Goal: Task Accomplishment & Management: Use online tool/utility

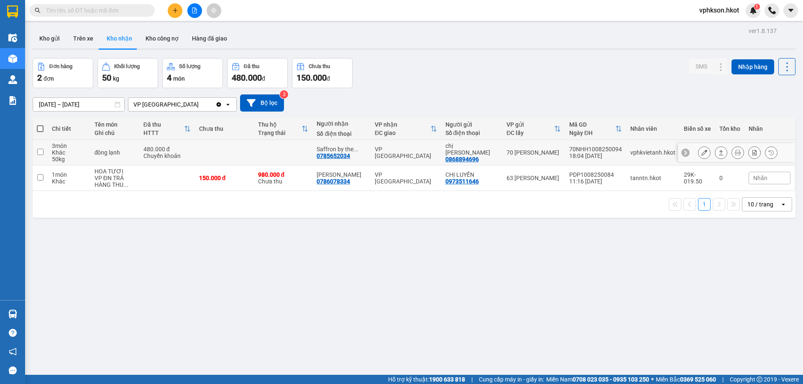
click at [41, 152] on input "checkbox" at bounding box center [40, 152] width 6 height 6
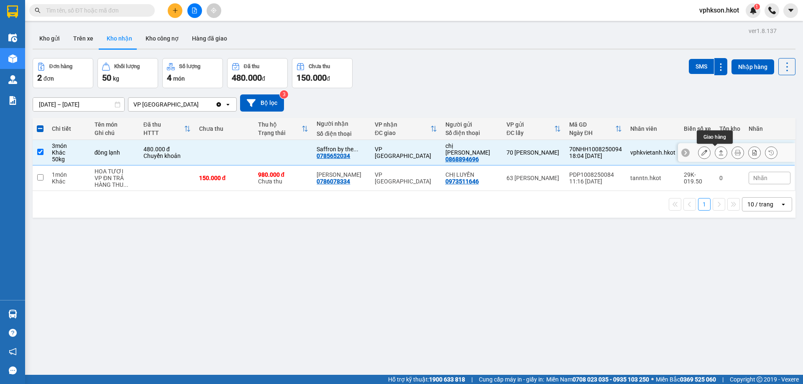
click at [718, 156] on icon at bounding box center [721, 153] width 6 height 6
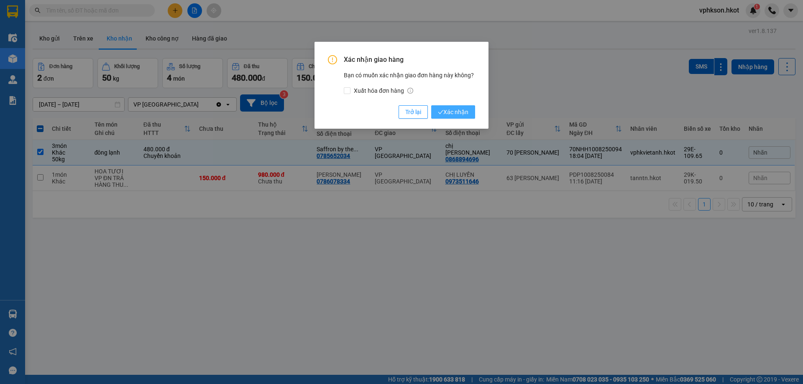
click at [461, 112] on span "Xác nhận" at bounding box center [453, 112] width 31 height 9
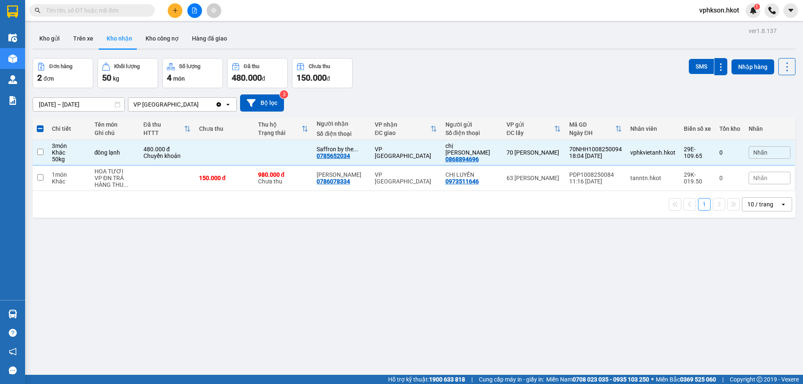
checkbox input "false"
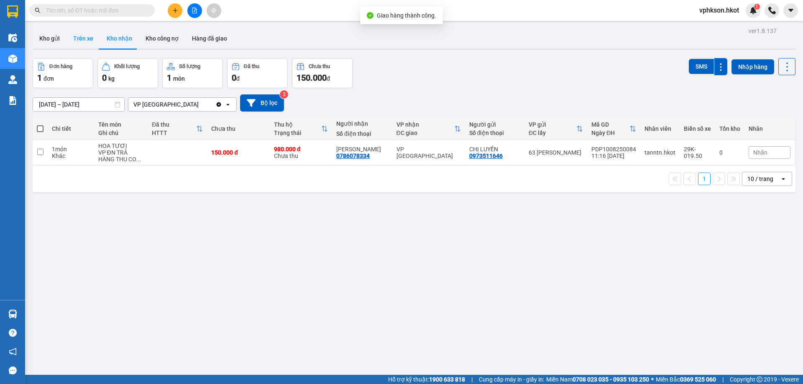
click at [91, 36] on button "Trên xe" at bounding box center [83, 38] width 33 height 20
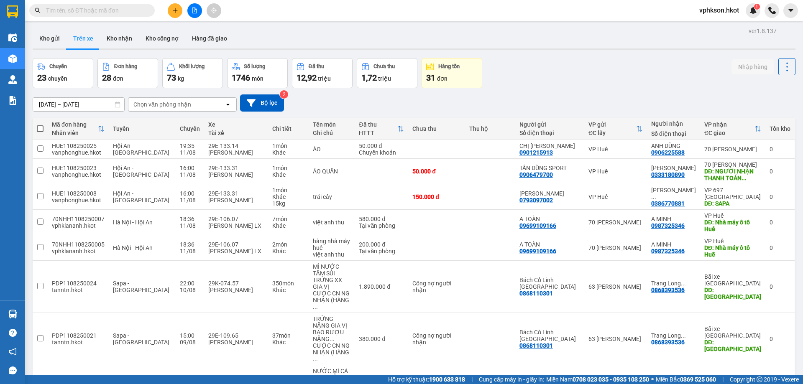
click at [143, 104] on div "Chọn văn phòng nhận" at bounding box center [162, 104] width 58 height 8
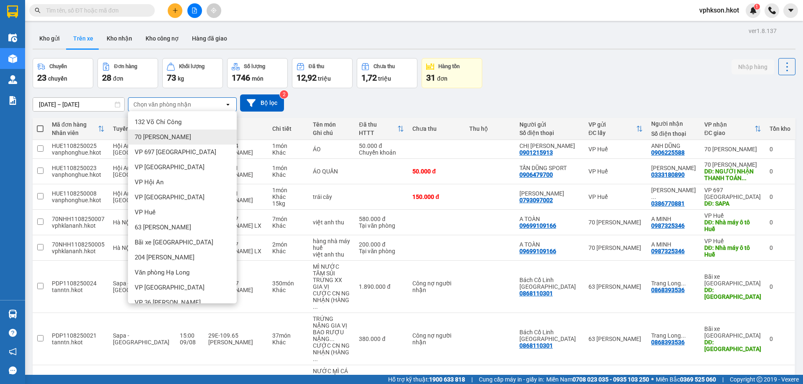
click at [159, 141] on span "70 [PERSON_NAME]" at bounding box center [163, 137] width 56 height 8
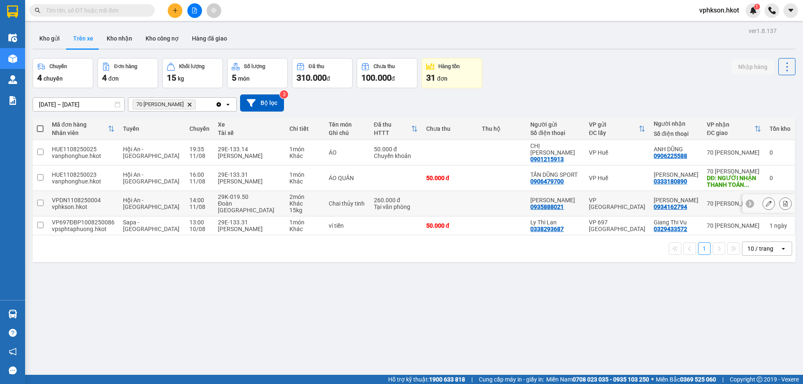
click at [46, 203] on td at bounding box center [40, 204] width 15 height 26
checkbox input "true"
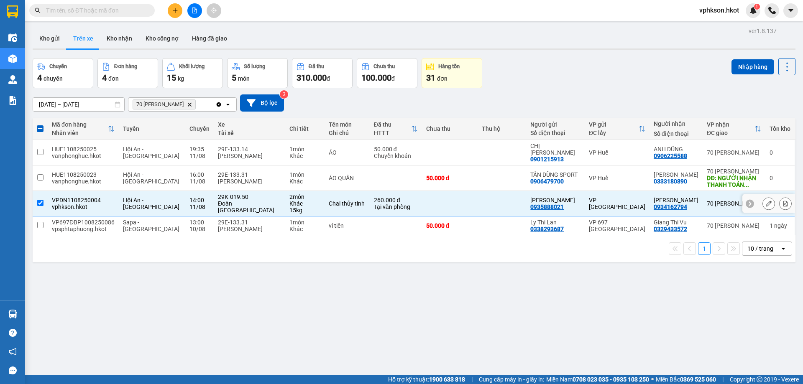
click at [766, 202] on icon at bounding box center [769, 204] width 6 height 6
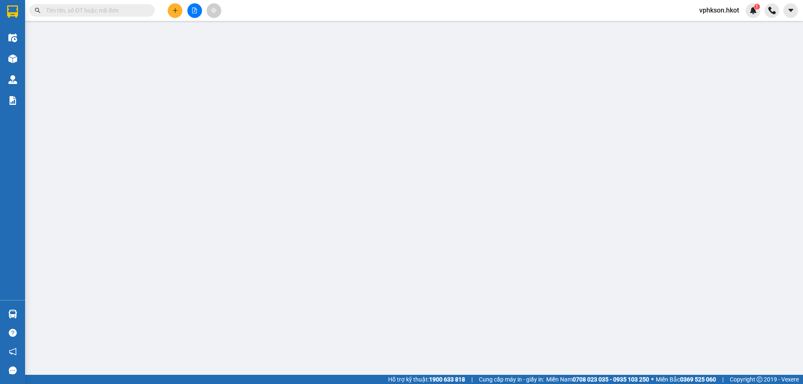
type input "0935888021"
type input "[PERSON_NAME]"
type input "0934162794"
type input "[PERSON_NAME]"
type input "260.000"
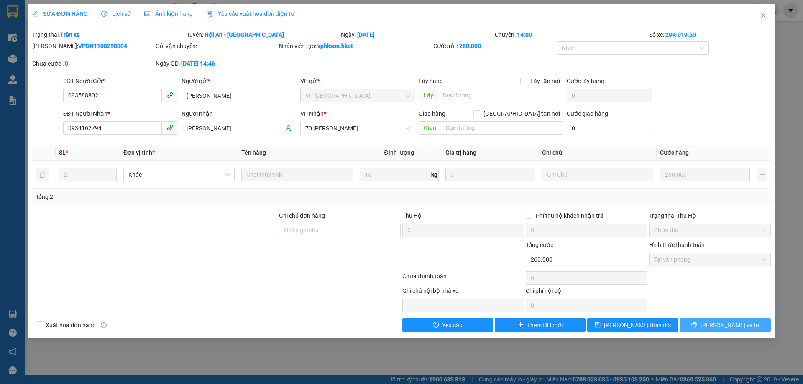
click at [729, 323] on span "[PERSON_NAME] và In" at bounding box center [730, 325] width 59 height 9
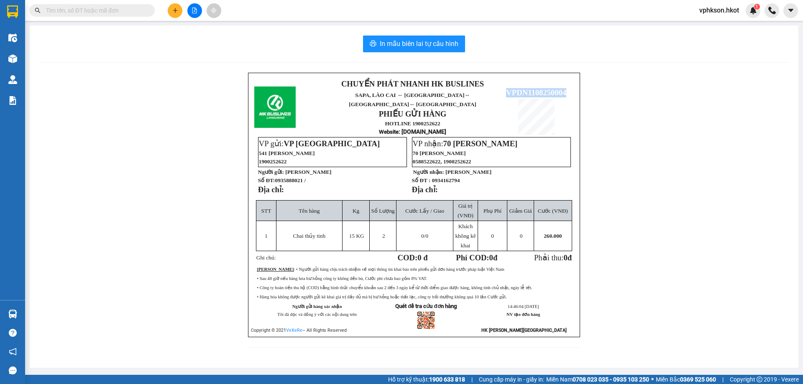
drag, startPoint x: 507, startPoint y: 86, endPoint x: 566, endPoint y: 85, distance: 59.4
click at [566, 88] on span "VPDN1108250004" at bounding box center [536, 92] width 60 height 9
copy span "VPDN1108250004"
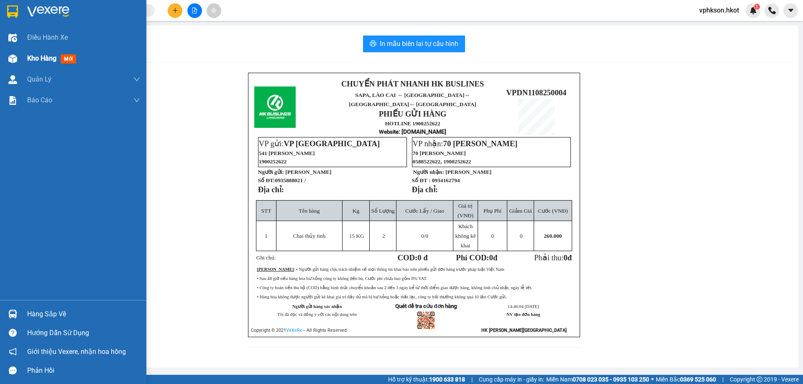
click at [18, 54] on div at bounding box center [12, 58] width 15 height 15
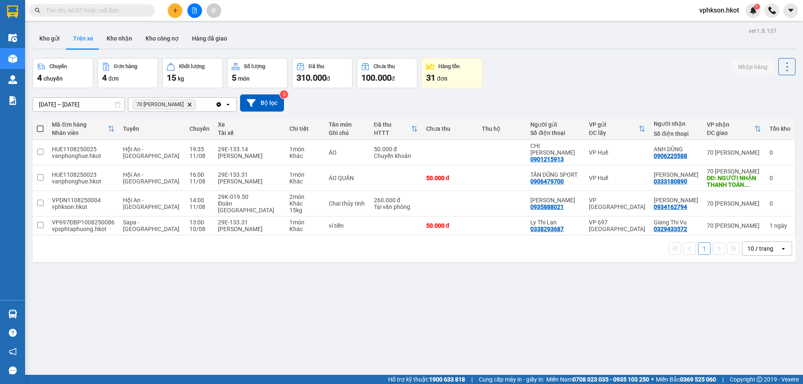
click at [192, 104] on icon "Delete" at bounding box center [189, 104] width 5 height 5
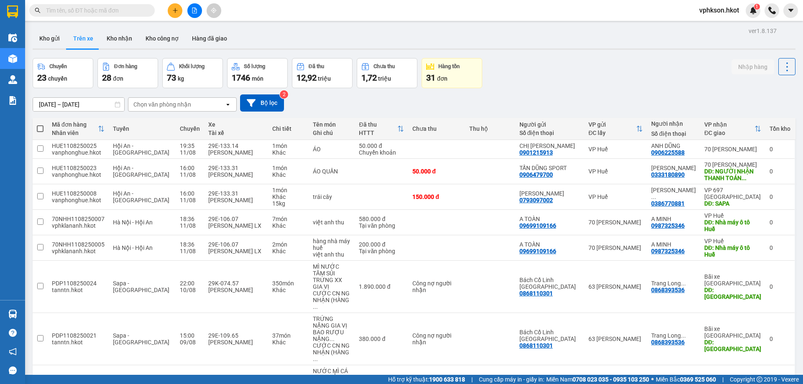
click at [72, 101] on input "[DATE] – [DATE]" at bounding box center [78, 104] width 91 height 13
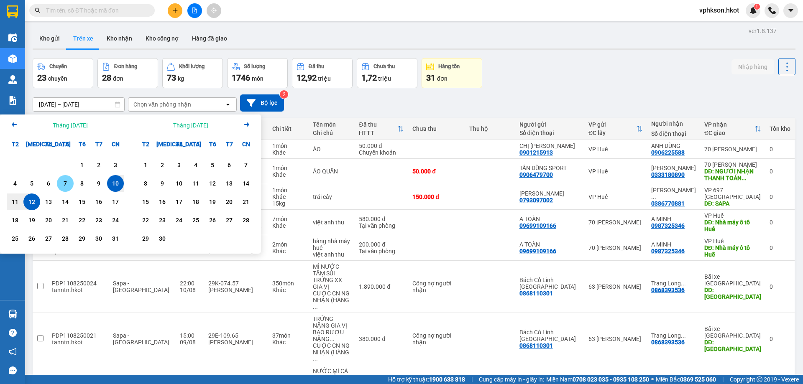
click at [69, 183] on div "7" at bounding box center [65, 184] width 12 height 10
click at [36, 200] on div "12" at bounding box center [32, 202] width 12 height 10
type input "[DATE] – [DATE]"
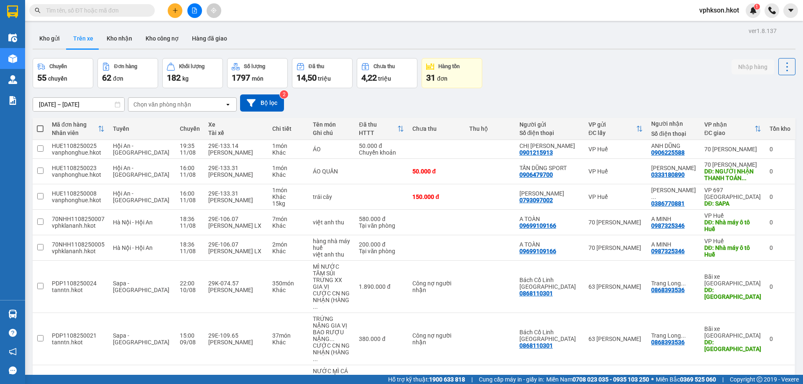
click at [171, 105] on div "Chọn văn phòng nhận" at bounding box center [162, 104] width 58 height 8
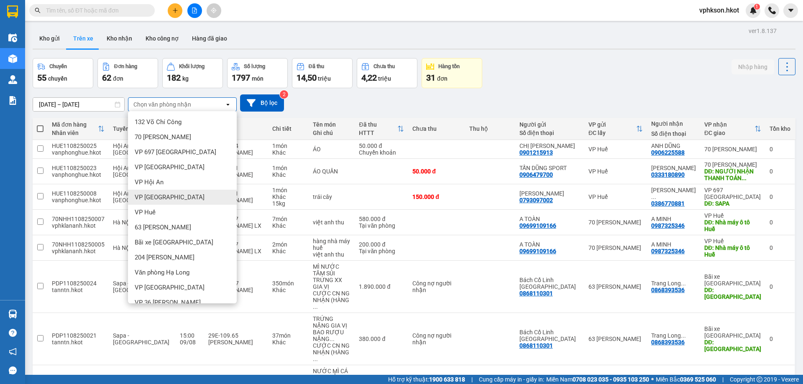
click at [151, 192] on div "VP [GEOGRAPHIC_DATA]" at bounding box center [182, 197] width 109 height 15
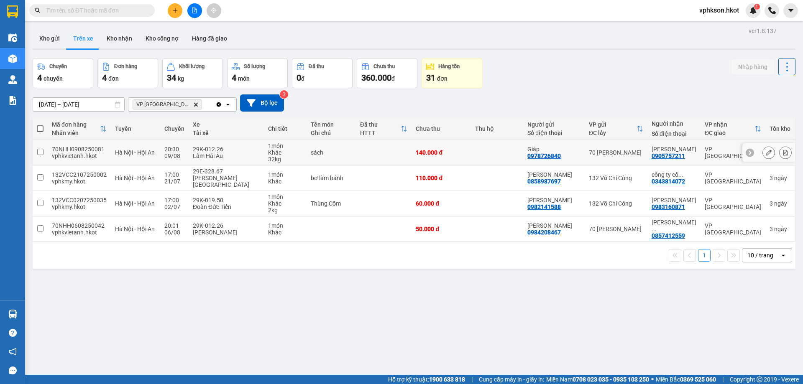
click at [46, 155] on td at bounding box center [40, 153] width 15 height 26
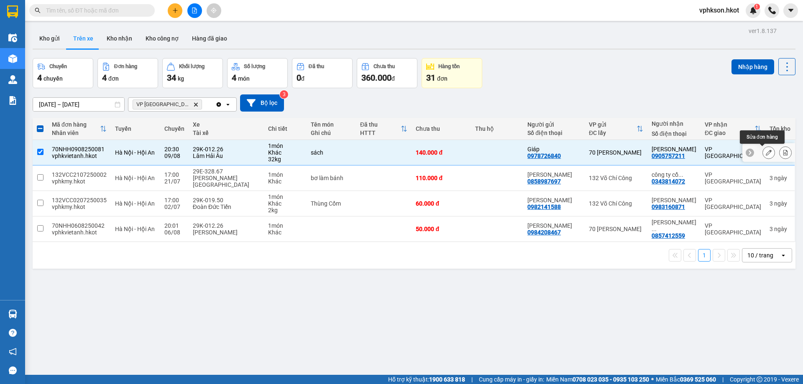
click at [763, 158] on div at bounding box center [769, 152] width 13 height 13
click at [752, 67] on button "Nhập hàng" at bounding box center [753, 66] width 43 height 15
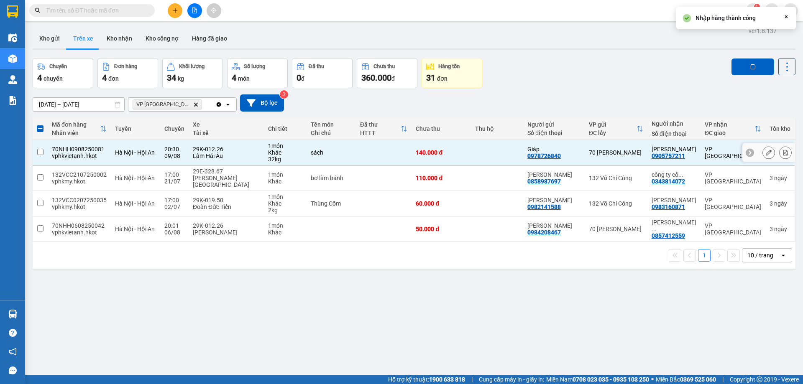
checkbox input "false"
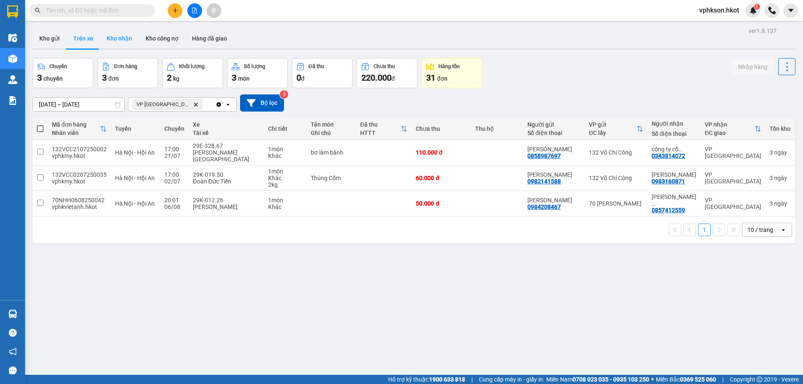
click at [113, 36] on button "Kho nhận" at bounding box center [119, 38] width 39 height 20
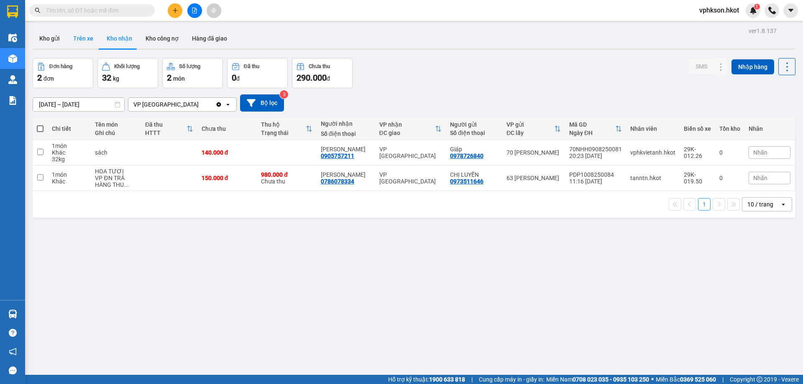
click at [97, 37] on button "Trên xe" at bounding box center [83, 38] width 33 height 20
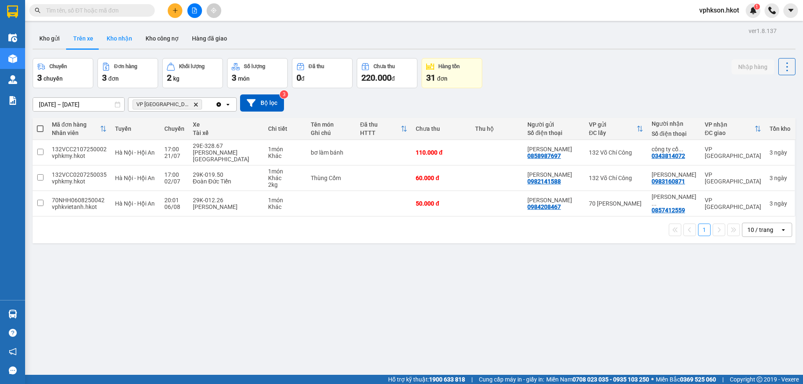
click at [113, 39] on button "Kho nhận" at bounding box center [119, 38] width 39 height 20
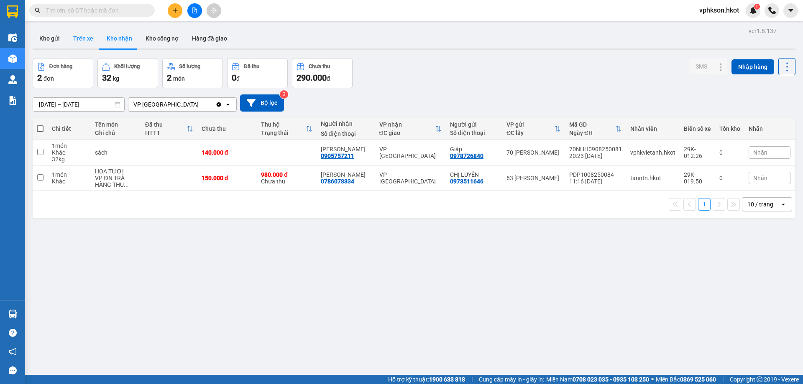
click at [84, 37] on button "Trên xe" at bounding box center [83, 38] width 33 height 20
type input "[DATE] – [DATE]"
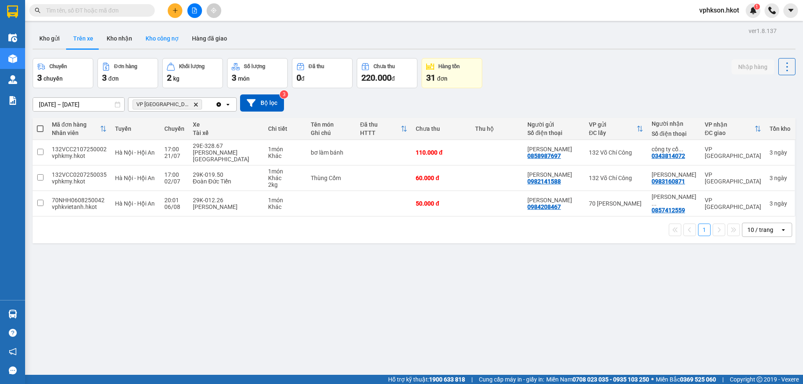
click at [158, 40] on button "Kho công nợ" at bounding box center [162, 38] width 46 height 20
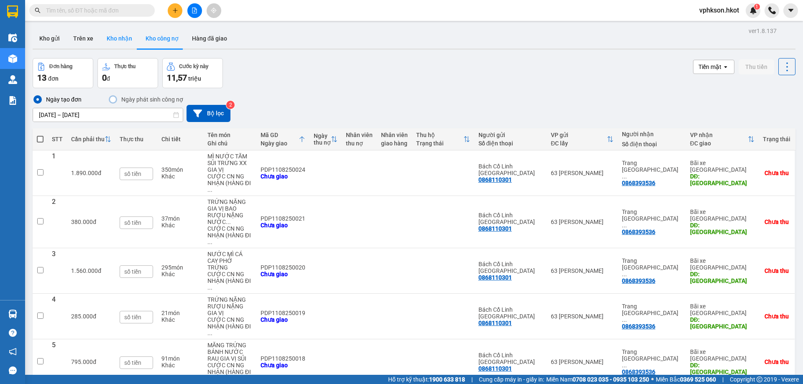
click at [124, 39] on button "Kho nhận" at bounding box center [119, 38] width 39 height 20
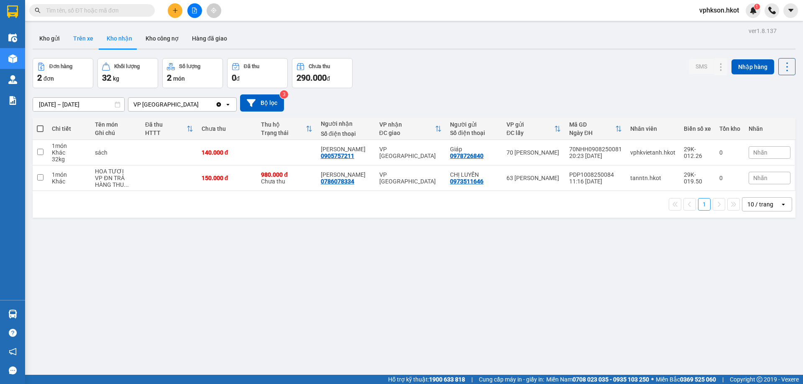
click at [90, 37] on button "Trên xe" at bounding box center [83, 38] width 33 height 20
type input "[DATE] – [DATE]"
